Goal: Task Accomplishment & Management: Manage account settings

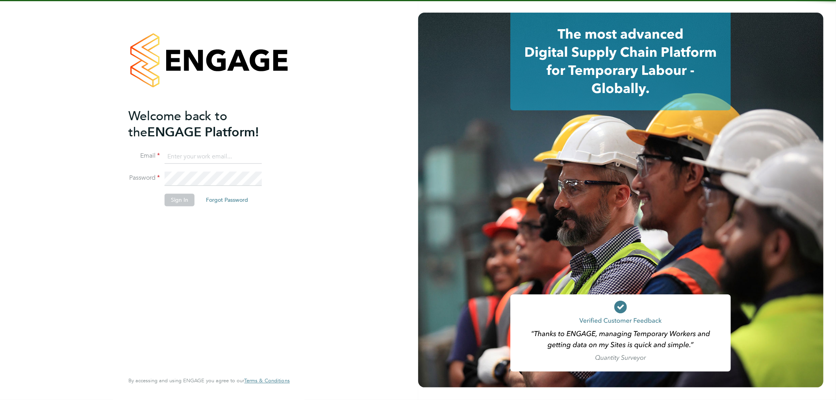
type input "lee.hall@pcrnet.co.uk"
click at [196, 256] on div "Welcome back to the ENGAGE Platform! Email lee.hall@pcrnet.co.uk Password Sign …" at bounding box center [205, 239] width 154 height 263
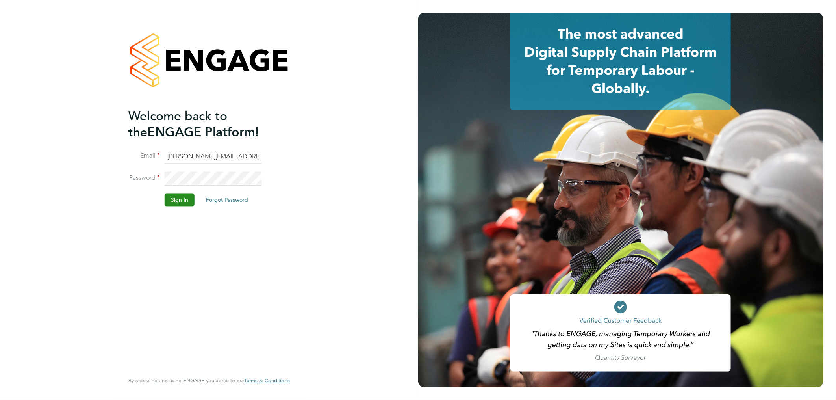
click at [180, 200] on button "Sign In" at bounding box center [180, 200] width 30 height 13
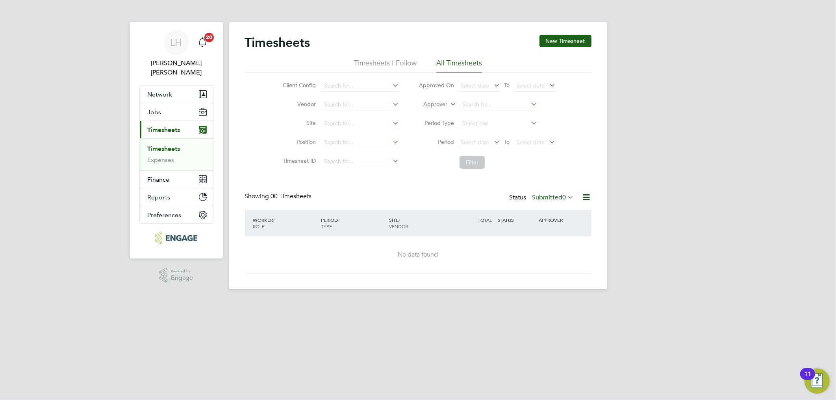
click at [545, 198] on label "Submitted 0" at bounding box center [553, 197] width 42 height 8
click at [558, 246] on li "Approved" at bounding box center [543, 244] width 36 height 11
